Goal: Navigation & Orientation: Find specific page/section

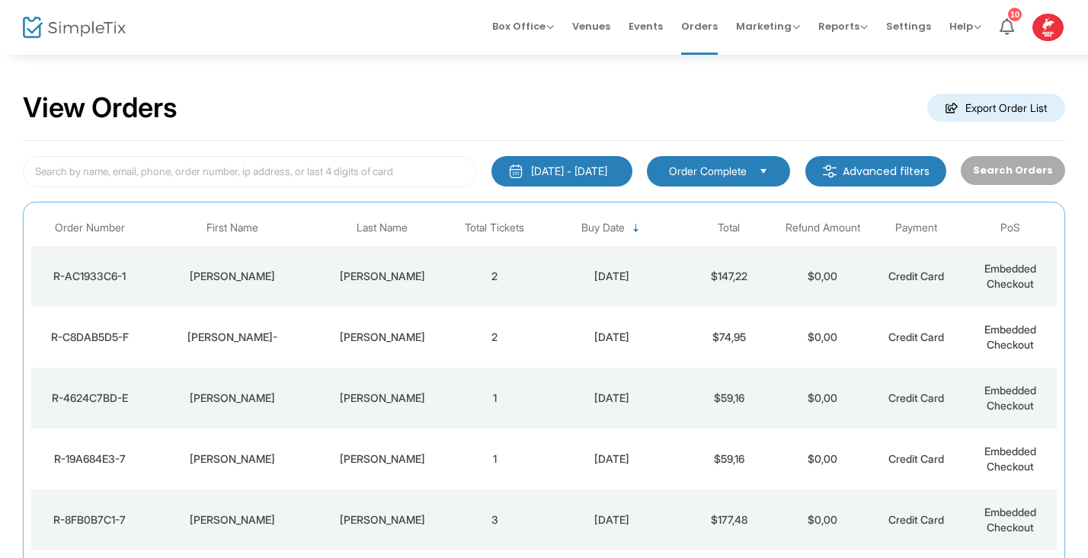
click at [389, 270] on div "[PERSON_NAME]" at bounding box center [382, 276] width 123 height 15
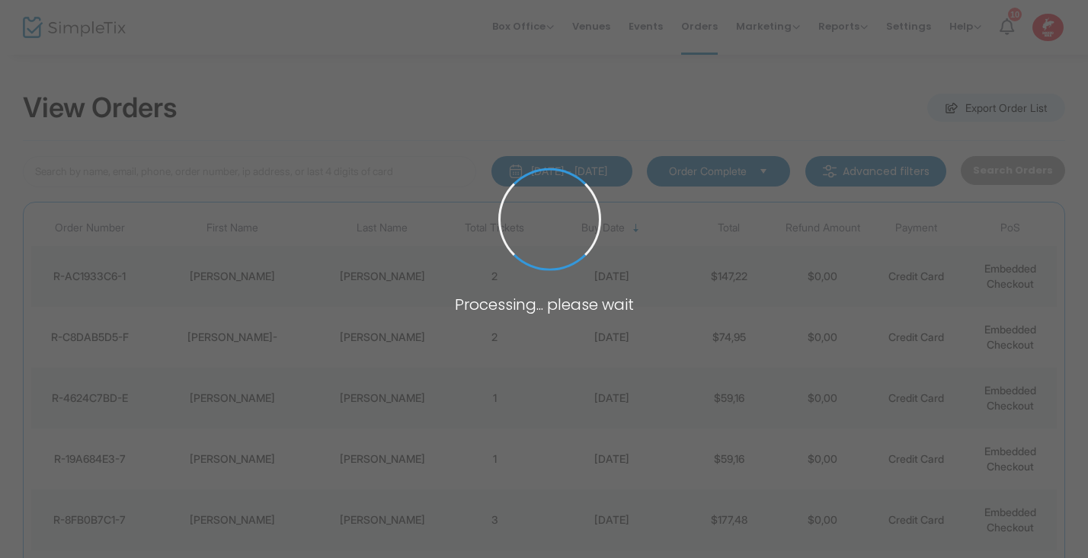
click at [389, 270] on span at bounding box center [544, 279] width 1088 height 558
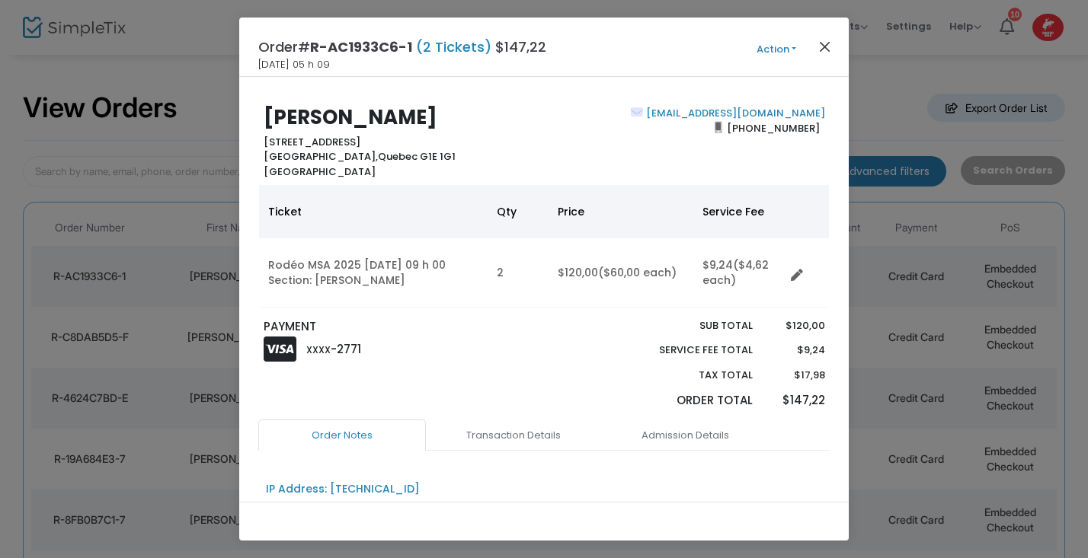
click at [827, 46] on button "Close" at bounding box center [825, 47] width 20 height 20
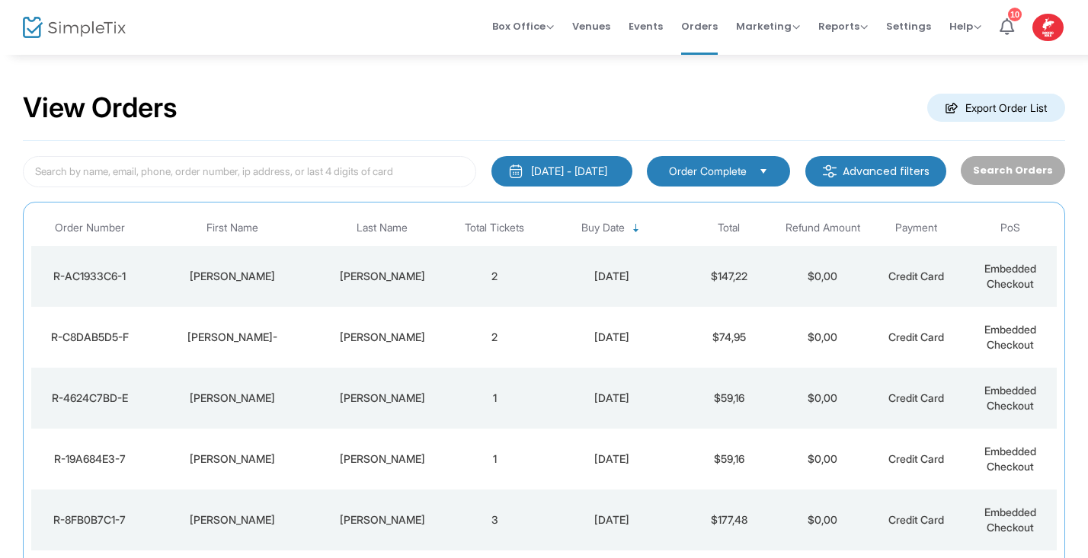
click at [512, 344] on td "2" at bounding box center [495, 337] width 94 height 61
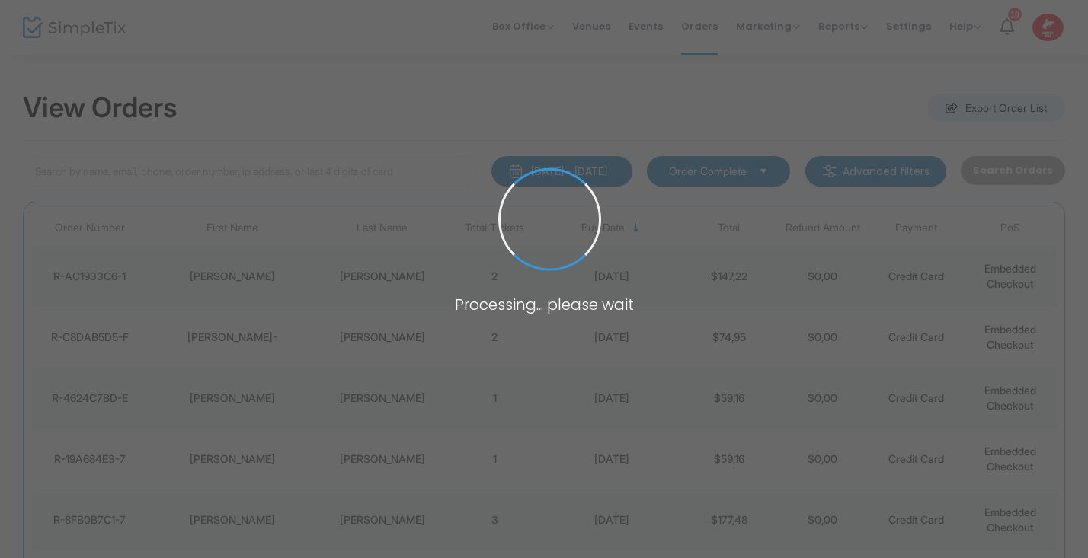
click at [512, 344] on span at bounding box center [544, 279] width 1088 height 558
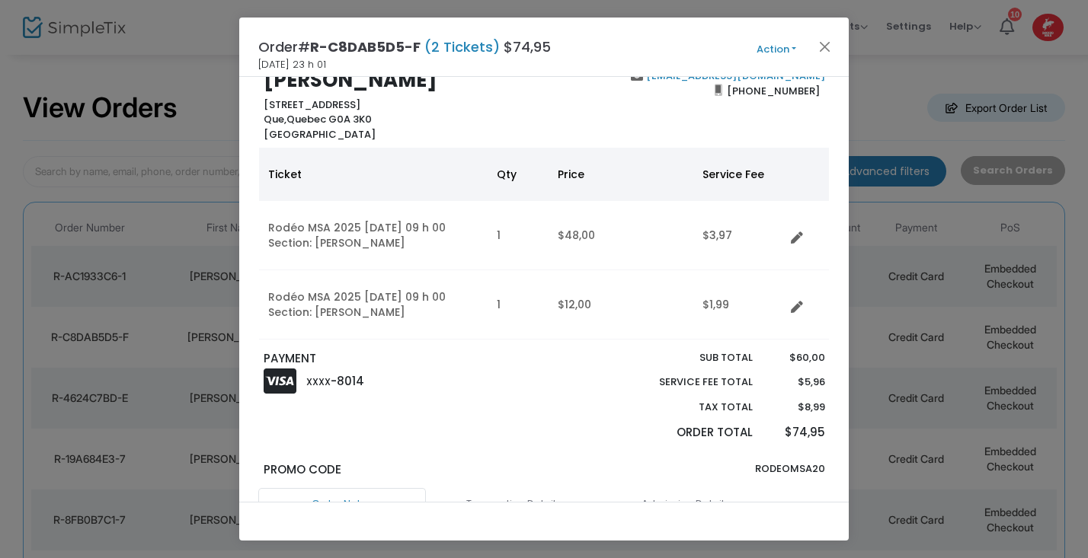
scroll to position [32, 0]
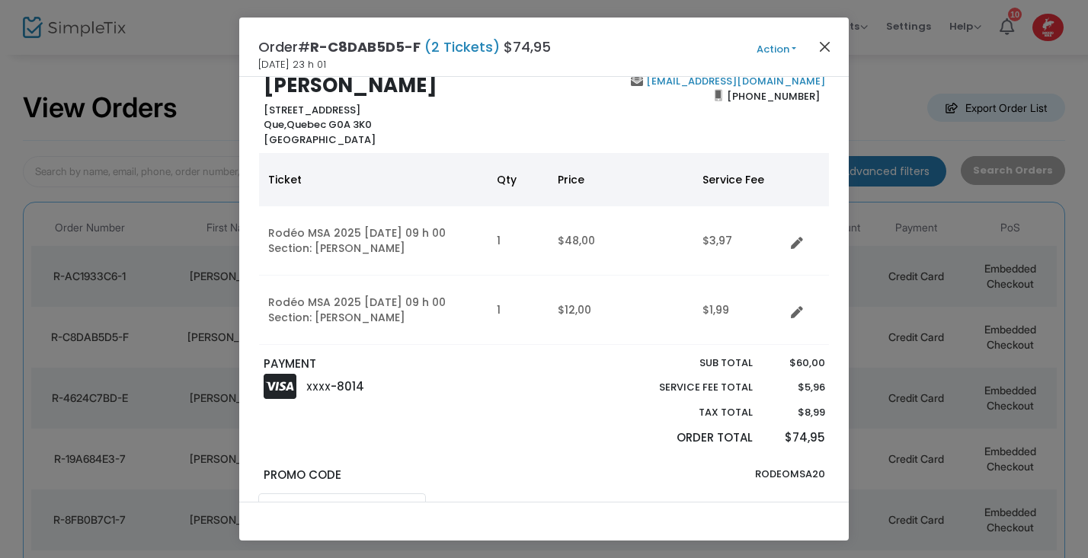
click at [824, 43] on button "Close" at bounding box center [825, 47] width 20 height 20
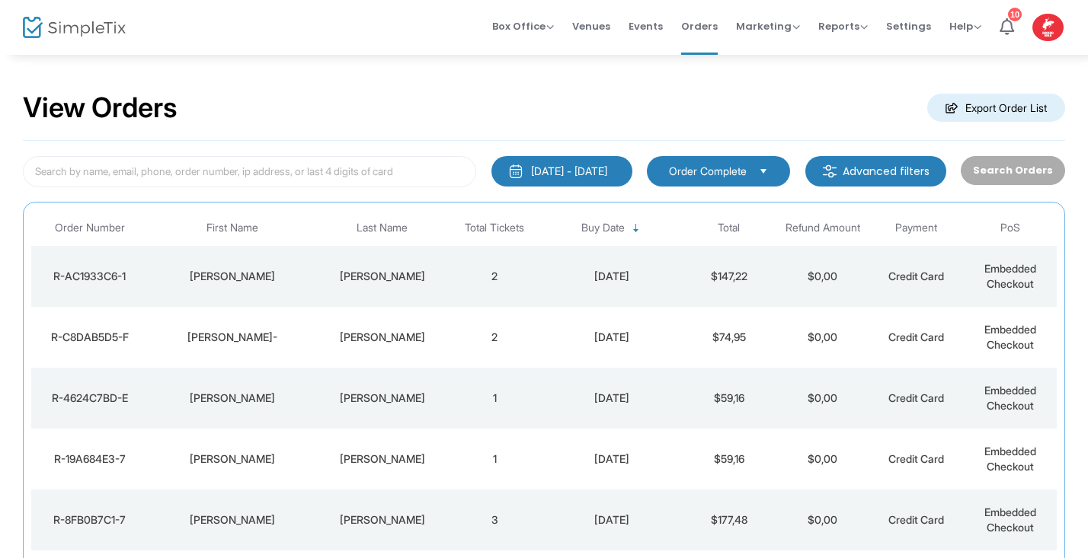
click at [436, 405] on div "[PERSON_NAME]" at bounding box center [382, 398] width 123 height 15
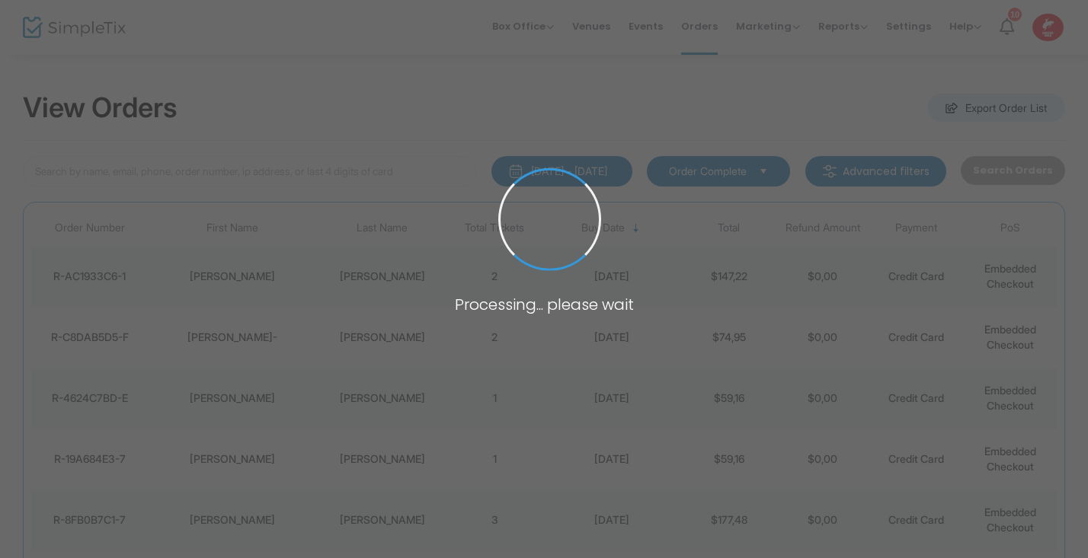
click at [436, 405] on span at bounding box center [544, 279] width 1088 height 558
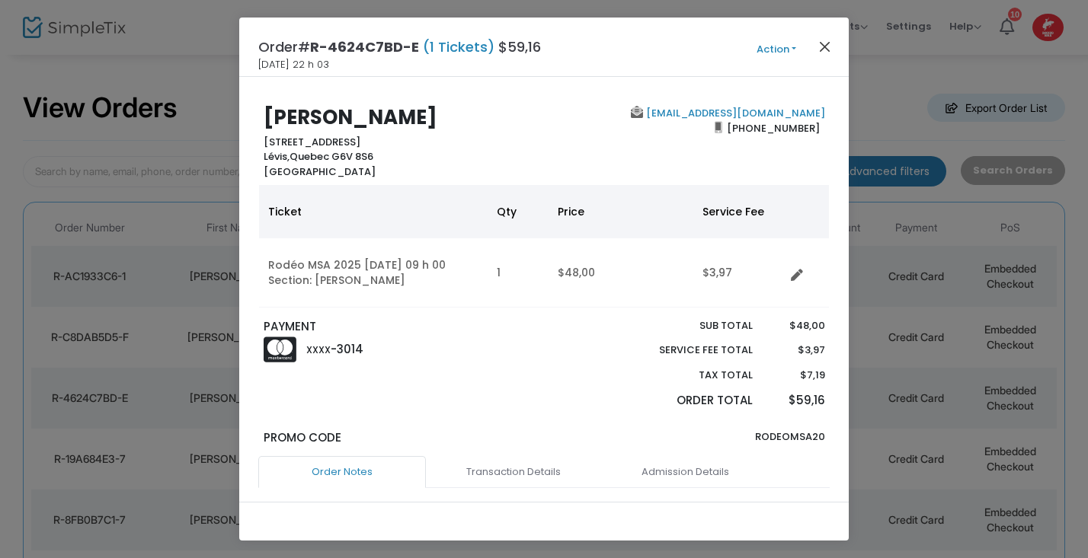
click at [821, 53] on button "Close" at bounding box center [825, 47] width 20 height 20
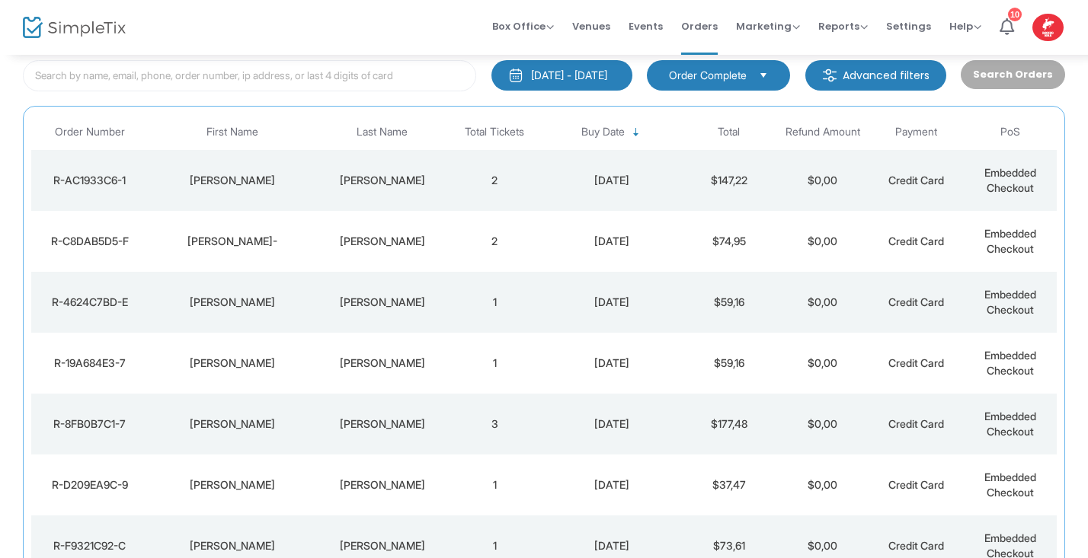
scroll to position [174, 0]
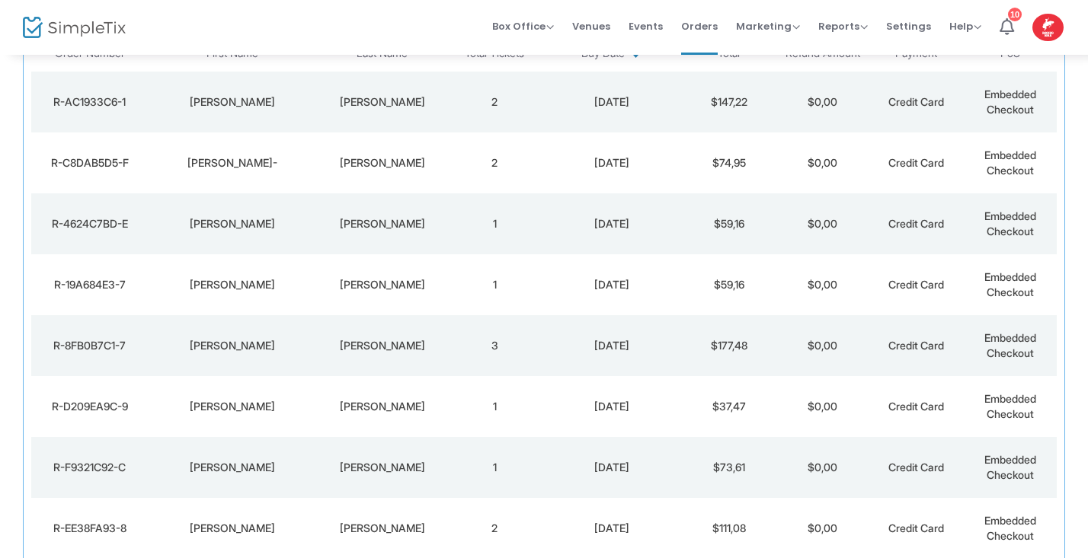
click at [407, 402] on div "[PERSON_NAME]" at bounding box center [382, 406] width 123 height 15
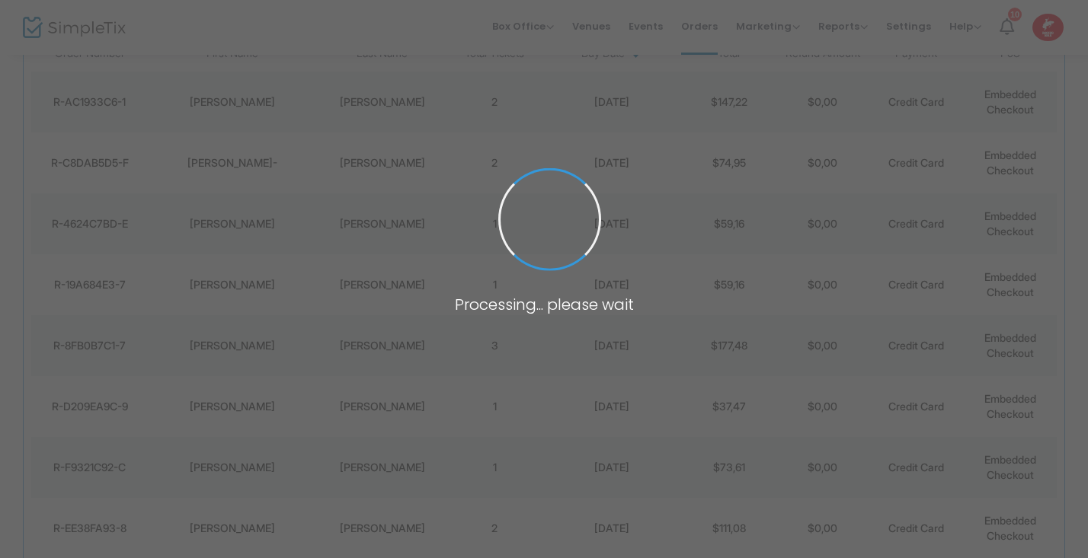
click at [407, 402] on span at bounding box center [544, 279] width 1088 height 558
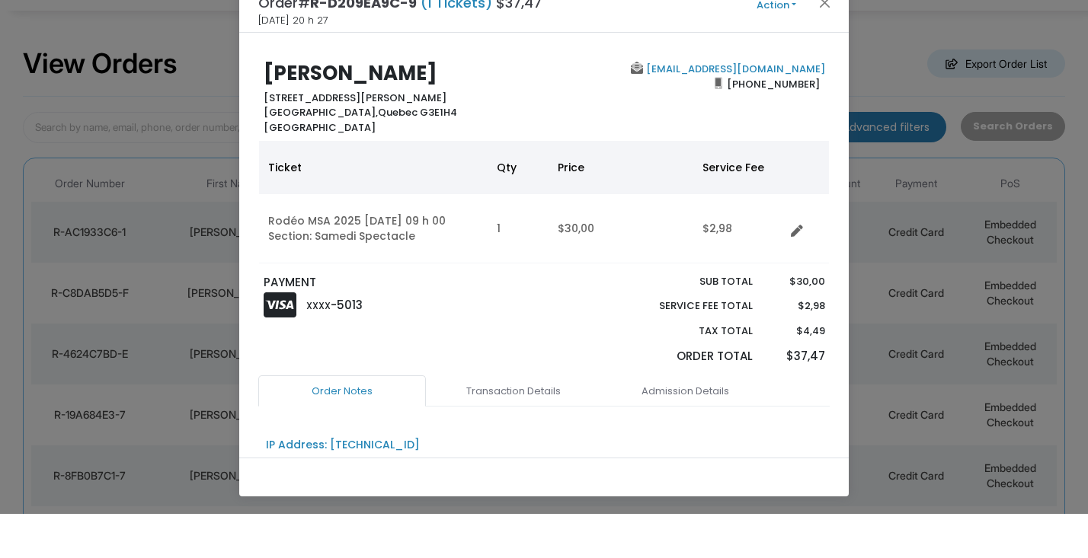
scroll to position [0, 0]
click at [830, 37] on button "Close" at bounding box center [825, 47] width 20 height 20
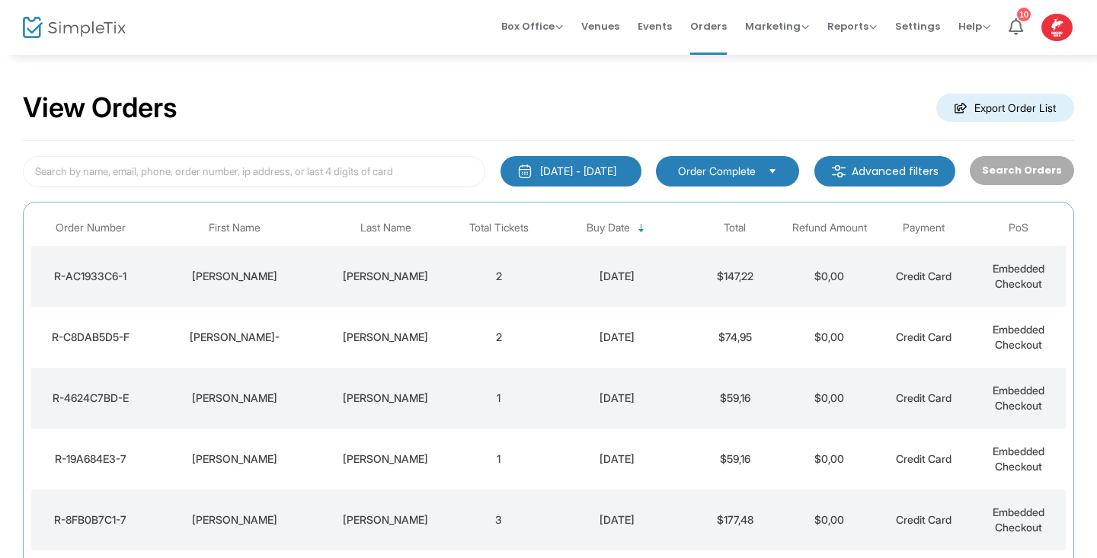
click at [57, 30] on img at bounding box center [74, 28] width 103 height 22
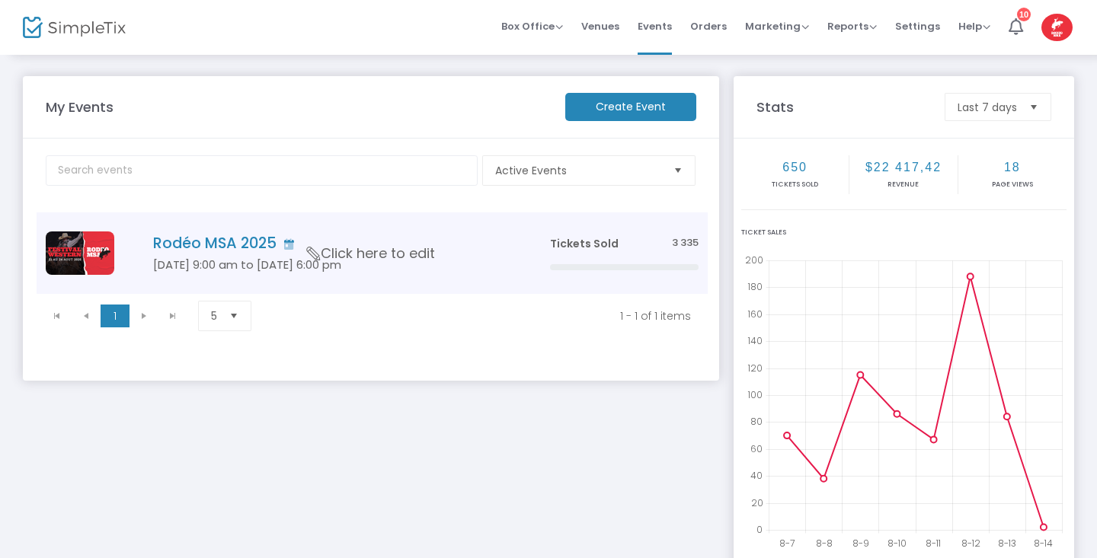
click at [59, 263] on img "Data table" at bounding box center [80, 253] width 69 height 43
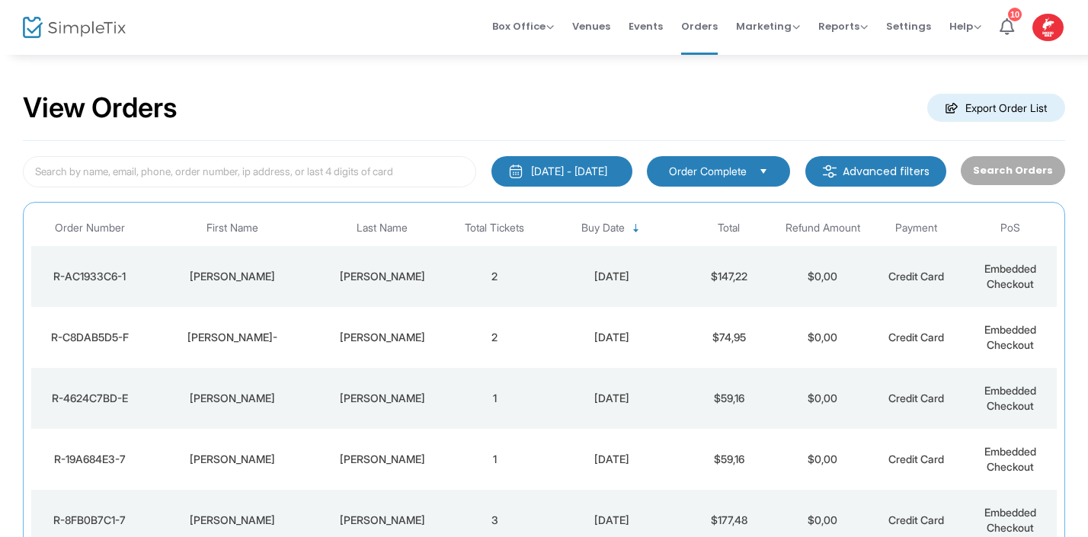
click at [85, 31] on img at bounding box center [74, 28] width 103 height 22
